Goal: Information Seeking & Learning: Learn about a topic

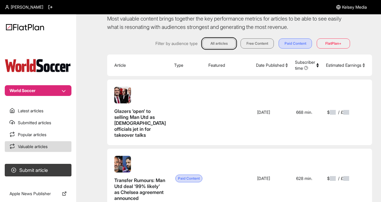
scroll to position [48, 0]
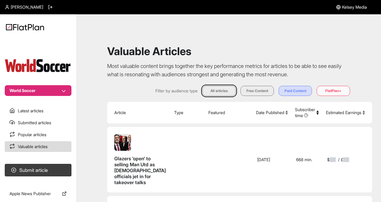
click at [330, 87] on button "FlatPlan+" at bounding box center [333, 91] width 33 height 10
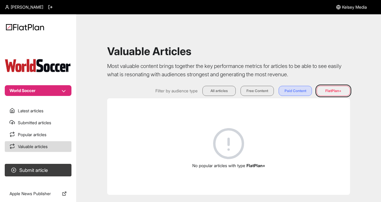
click at [169, 89] on span "Filter by audience type" at bounding box center [176, 91] width 42 height 6
click at [218, 89] on button "All articles" at bounding box center [218, 91] width 33 height 10
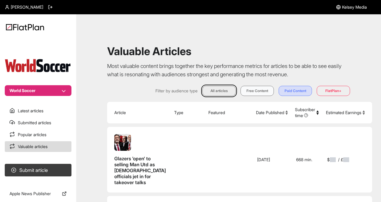
click at [248, 93] on button "Free Content" at bounding box center [256, 91] width 33 height 10
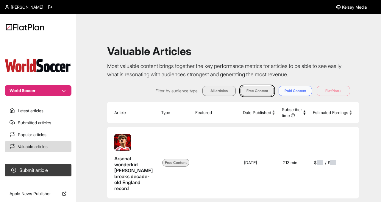
click at [296, 87] on button "Paid Content" at bounding box center [295, 91] width 33 height 10
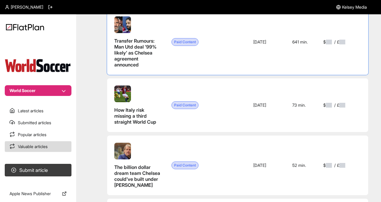
scroll to position [118, 0]
click at [35, 105] on link "Latest articles" at bounding box center [38, 110] width 67 height 11
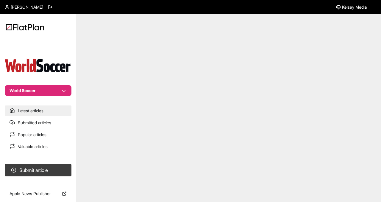
scroll to position [118, 0]
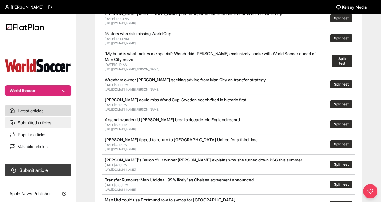
click at [34, 125] on link "Submitted articles" at bounding box center [38, 122] width 67 height 11
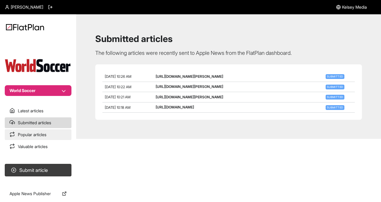
click at [34, 131] on link "Popular articles" at bounding box center [38, 134] width 67 height 11
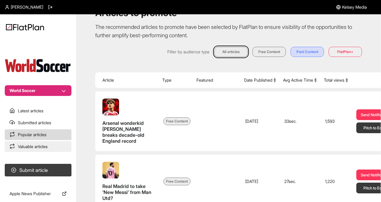
scroll to position [30, 0]
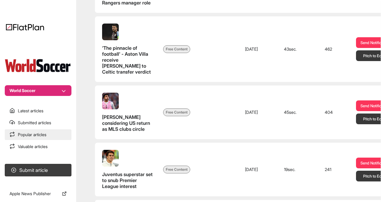
scroll to position [290, 0]
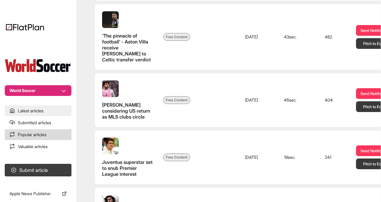
click at [30, 109] on link "Latest articles" at bounding box center [38, 110] width 67 height 11
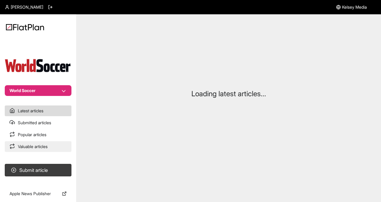
scroll to position [290, 0]
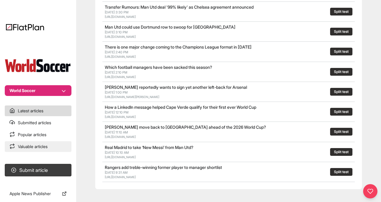
click at [27, 145] on link "Valuable articles" at bounding box center [38, 146] width 67 height 11
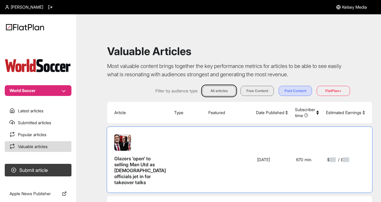
scroll to position [32, 0]
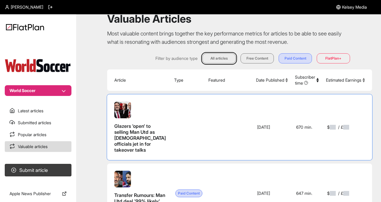
click at [330, 129] on span at bounding box center [333, 127] width 6 height 5
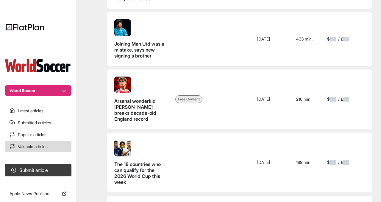
scroll to position [0, 0]
